Goal: Information Seeking & Learning: Check status

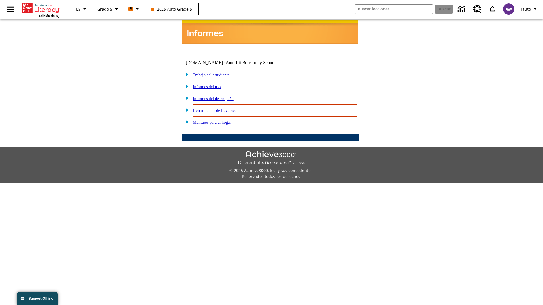
click at [221, 96] on link "Informes del desempeño" at bounding box center [213, 98] width 41 height 5
click at [0, 0] on link "¿Cómo se están desempeñando mis estudiantes en su habilidad lectora?" at bounding box center [0, 0] width 0 height 0
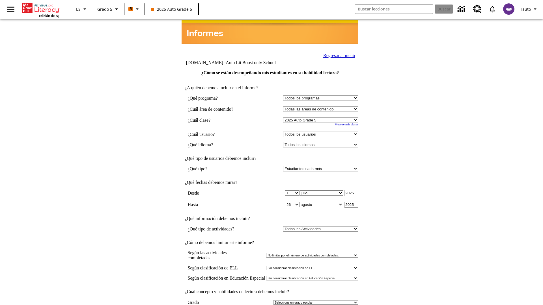
click at [322, 132] on select "Todos los usuarios Cat, Sautoen Cat, Sautoes Cat, Sautoss Donotlogin, Sautoen T…" at bounding box center [320, 134] width 75 height 5
select select "21437107"
